Goal: Information Seeking & Learning: Learn about a topic

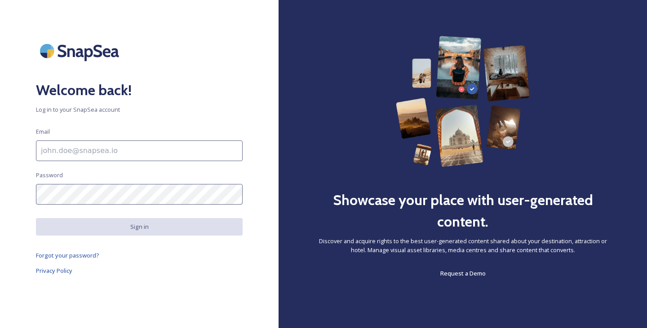
click at [69, 150] on input at bounding box center [139, 151] width 207 height 21
type input "[EMAIL_ADDRESS][DOMAIN_NAME]"
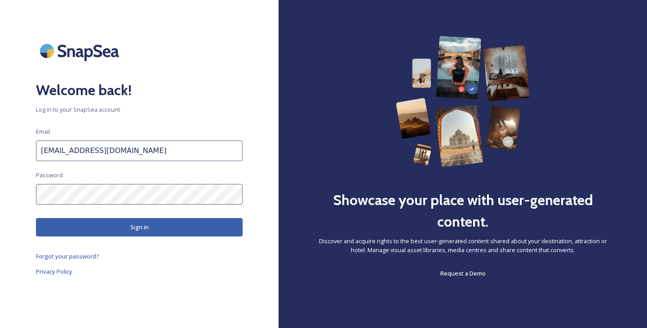
click at [118, 221] on button "Sign in" at bounding box center [139, 227] width 207 height 18
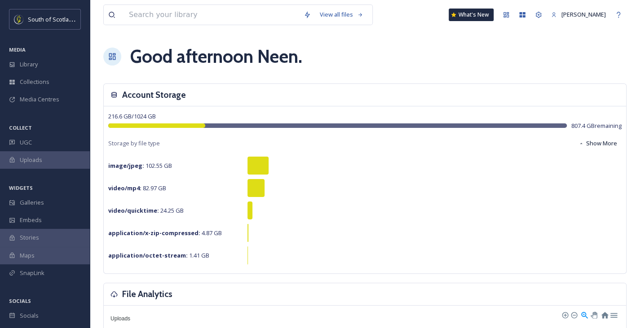
scroll to position [16, 0]
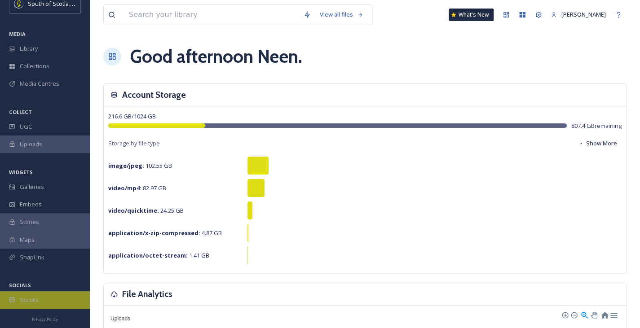
click at [41, 300] on div "Socials" at bounding box center [45, 301] width 90 height 18
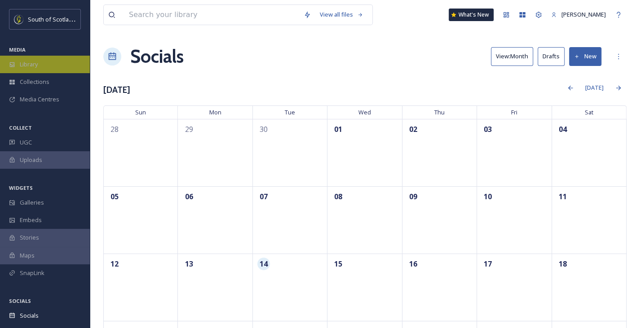
click at [42, 67] on div "Library" at bounding box center [45, 65] width 90 height 18
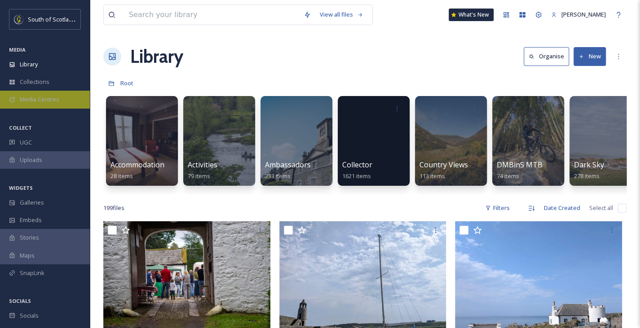
click at [43, 99] on span "Media Centres" at bounding box center [40, 99] width 40 height 9
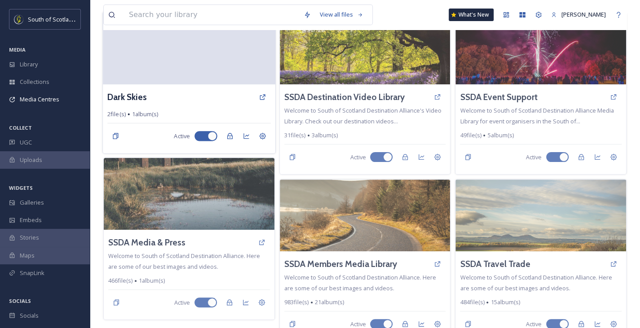
scroll to position [84, 0]
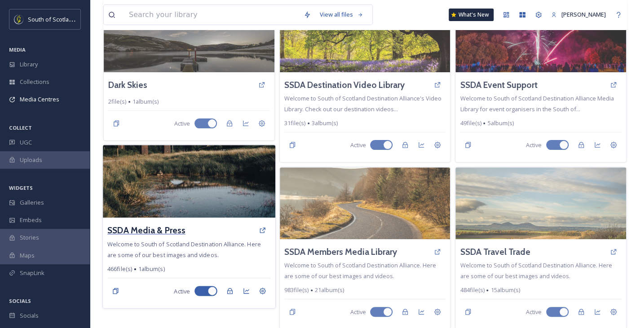
click at [137, 226] on h3 "SSDA Media & Press" at bounding box center [146, 230] width 78 height 13
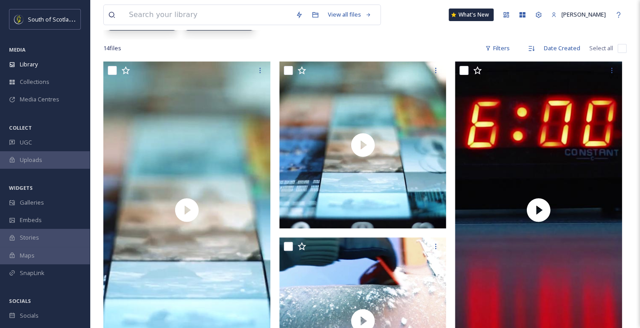
scroll to position [180, 0]
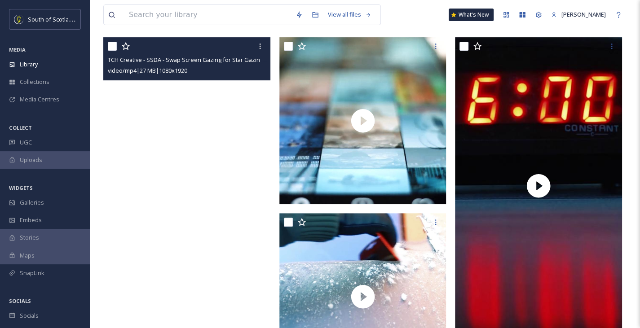
click at [190, 199] on video "TCH Creative - SSDA - Swap Screen Gazing for Star Gazing - Vertical.mp4" at bounding box center [186, 185] width 167 height 297
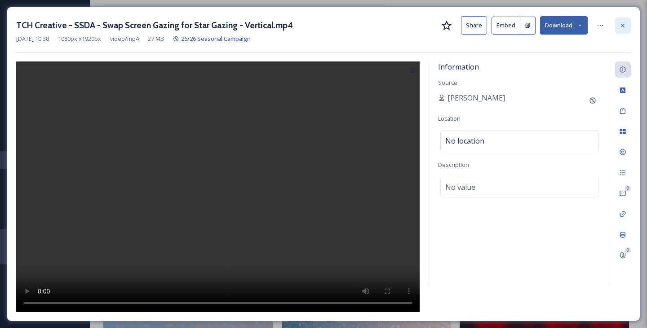
click at [624, 27] on icon at bounding box center [622, 25] width 7 height 7
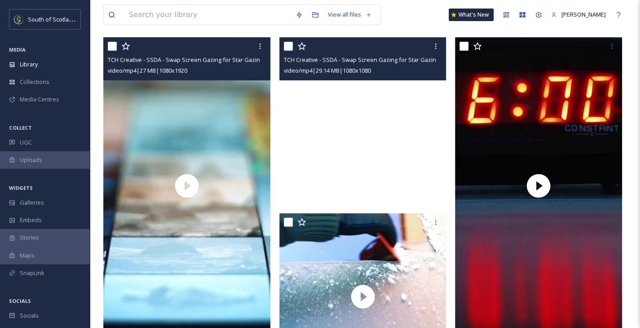
click at [362, 124] on video "TCH Creative - SSDA - Swap Screen Gazing for Star Gazing - V2.mp4" at bounding box center [363, 120] width 167 height 167
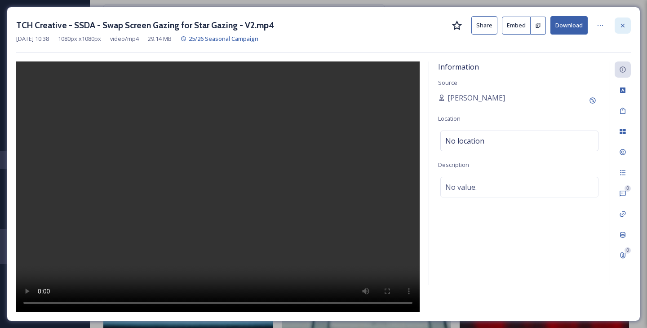
click at [624, 25] on icon at bounding box center [622, 25] width 7 height 7
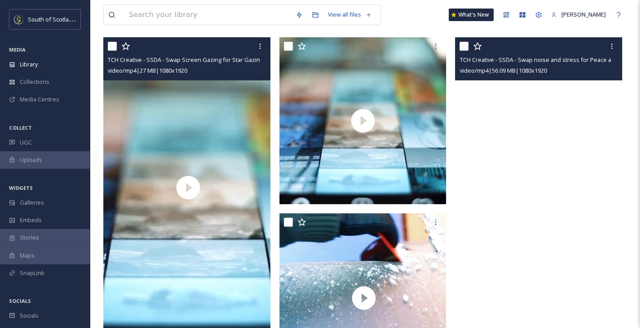
click at [529, 167] on video "TCH Creative - SSDA - Swap noise and stress for Peace and Rest (Winter) - Verti…" at bounding box center [538, 185] width 167 height 297
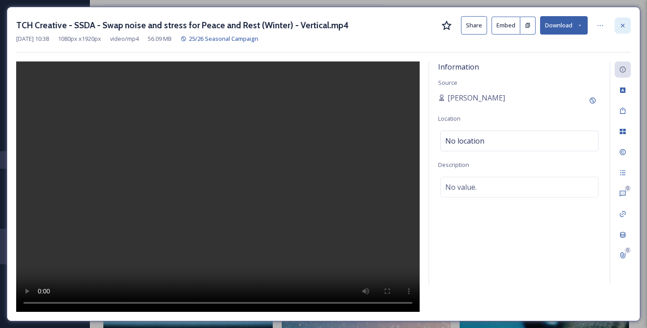
click at [624, 25] on icon at bounding box center [622, 25] width 7 height 7
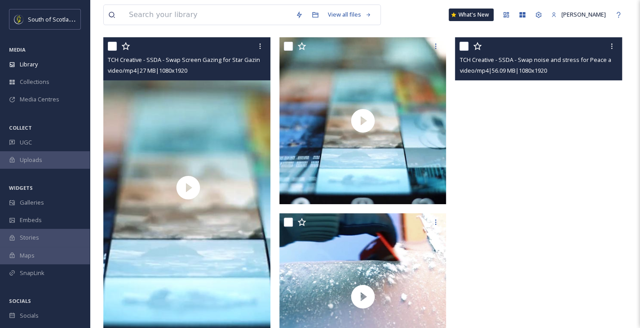
scroll to position [270, 0]
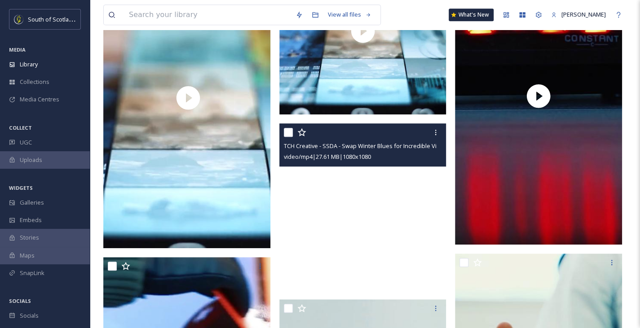
click at [360, 204] on video "TCH Creative - SSDA - Swap Winter Blues for Incredible Views - V2.mp4" at bounding box center [363, 207] width 167 height 167
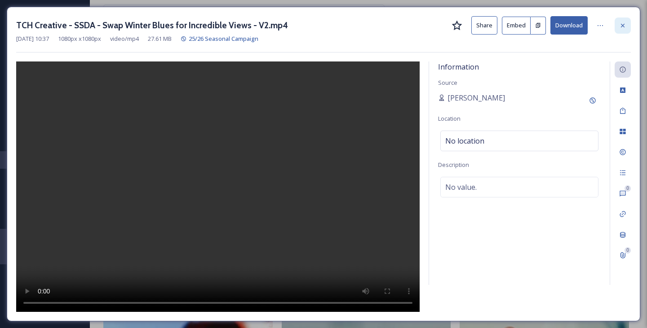
click at [621, 25] on icon at bounding box center [622, 25] width 7 height 7
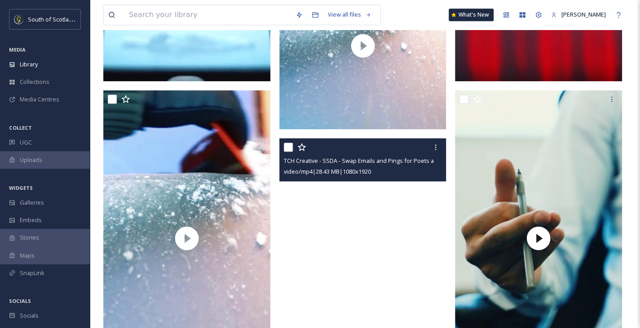
scroll to position [494, 0]
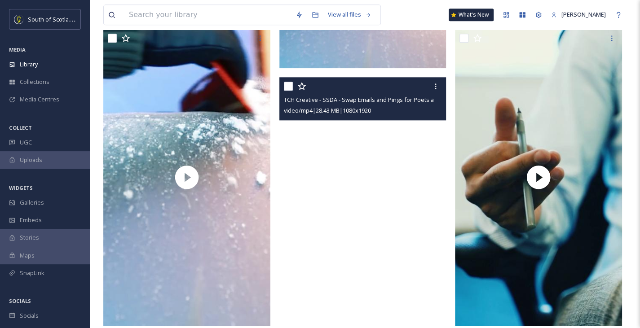
click at [374, 227] on video "TCH Creative - SSDA - Swap Emails and Pings for Poets and Kings (Spring) - Vert…" at bounding box center [363, 225] width 167 height 297
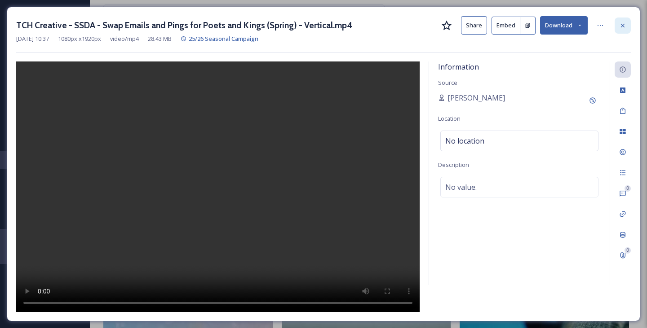
click at [624, 26] on icon at bounding box center [623, 25] width 4 height 4
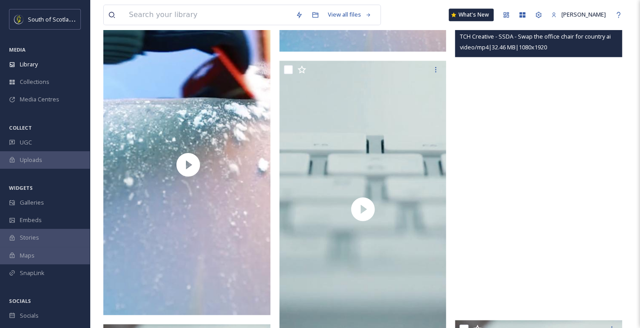
scroll to position [494, 0]
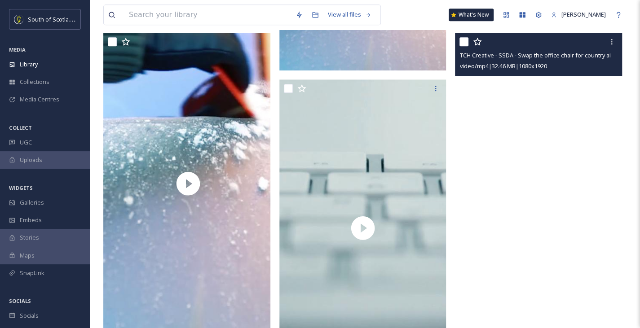
click at [555, 173] on video "TCH Creative - SSDA - Swap the office chair for country air - Vertical.mp4" at bounding box center [538, 181] width 167 height 297
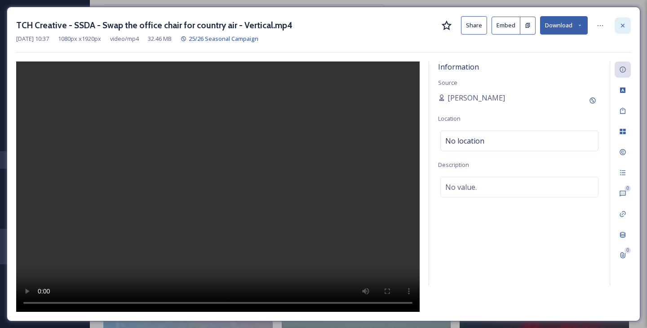
click at [626, 25] on icon at bounding box center [622, 25] width 7 height 7
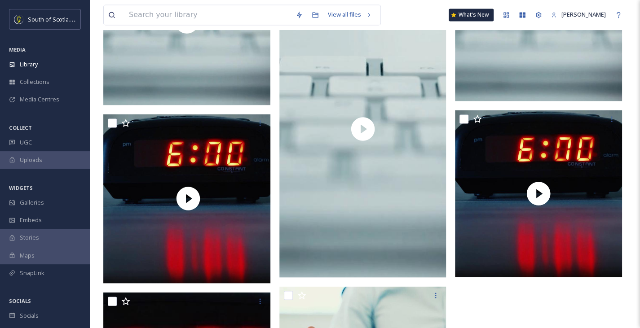
scroll to position [989, 0]
